Goal: Navigation & Orientation: Find specific page/section

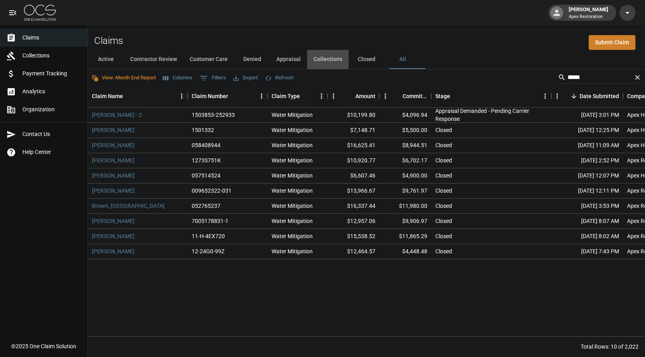
drag, startPoint x: 331, startPoint y: 61, endPoint x: 335, endPoint y: 65, distance: 6.5
click at [331, 61] on button "Collections" at bounding box center [328, 59] width 42 height 19
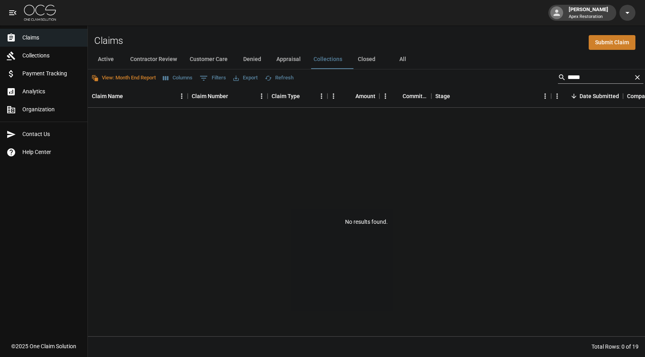
click at [640, 78] on icon "Clear" at bounding box center [637, 77] width 8 height 8
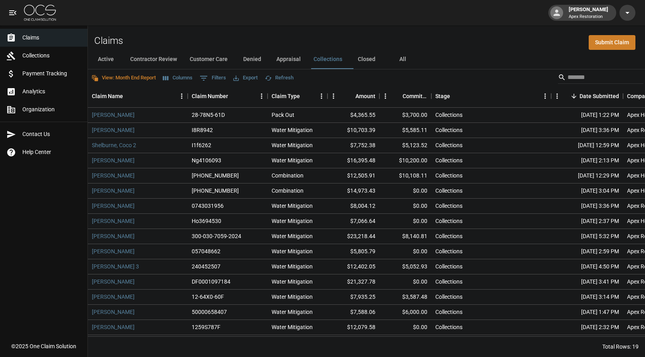
click at [182, 80] on button "Columns" at bounding box center [178, 78] width 34 height 12
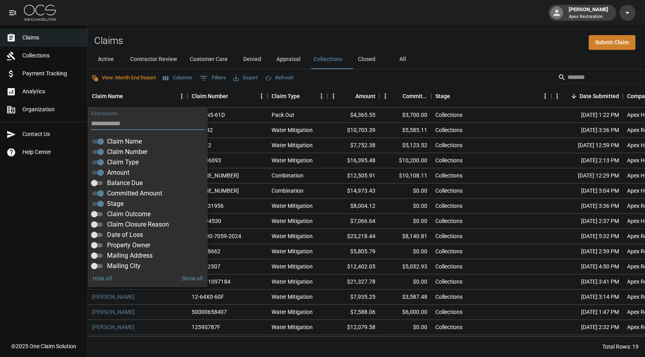
click at [182, 80] on button "Columns" at bounding box center [178, 78] width 34 height 12
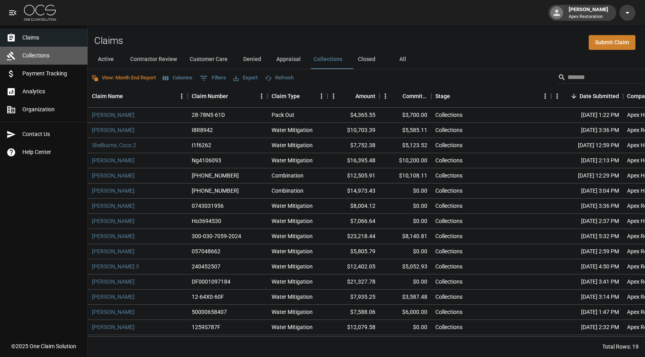
click at [20, 58] on div "Collections" at bounding box center [14, 56] width 16 height 10
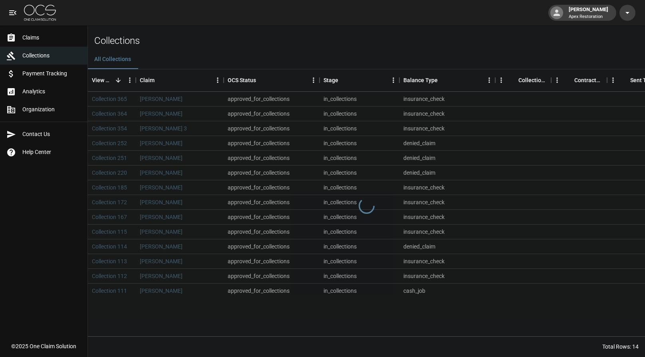
click at [42, 72] on span "Payment Tracking" at bounding box center [51, 73] width 59 height 8
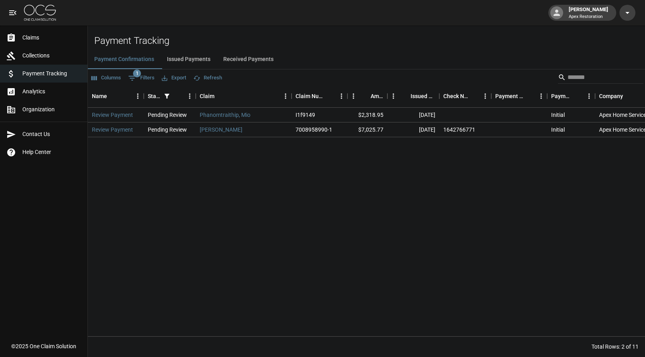
click at [33, 93] on span "Analytics" at bounding box center [51, 91] width 59 height 8
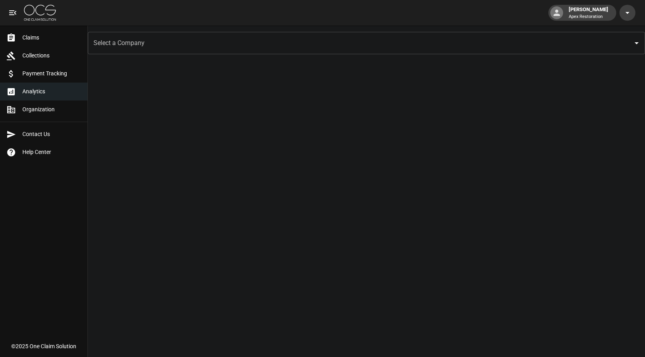
scroll to position [2, 0]
click at [44, 112] on span "Organization" at bounding box center [51, 109] width 59 height 8
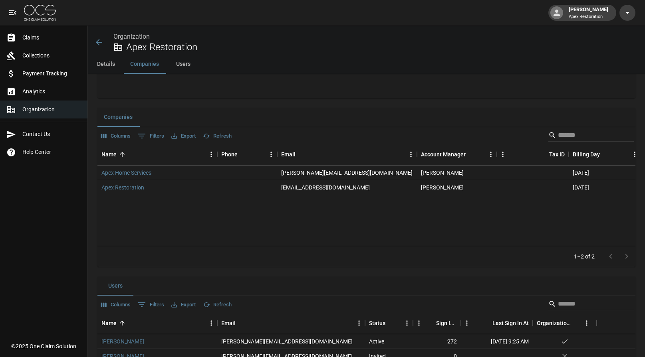
scroll to position [296, 0]
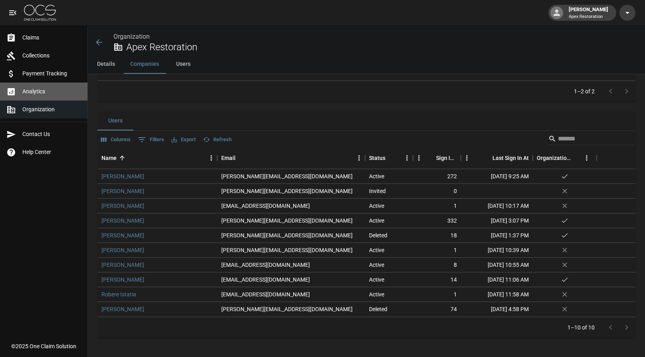
click at [37, 84] on link "Analytics" at bounding box center [43, 92] width 87 height 18
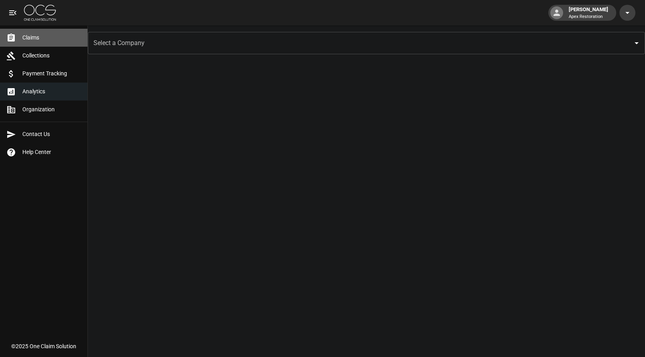
drag, startPoint x: 25, startPoint y: 34, endPoint x: 225, endPoint y: 95, distance: 209.3
click at [25, 34] on span "Claims" at bounding box center [51, 38] width 59 height 8
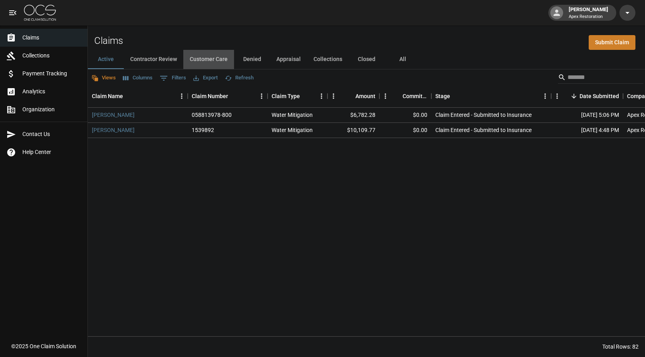
drag, startPoint x: 208, startPoint y: 58, endPoint x: 223, endPoint y: 73, distance: 21.2
click at [208, 58] on button "Customer Care" at bounding box center [208, 59] width 51 height 19
